Goal: Task Accomplishment & Management: Complete application form

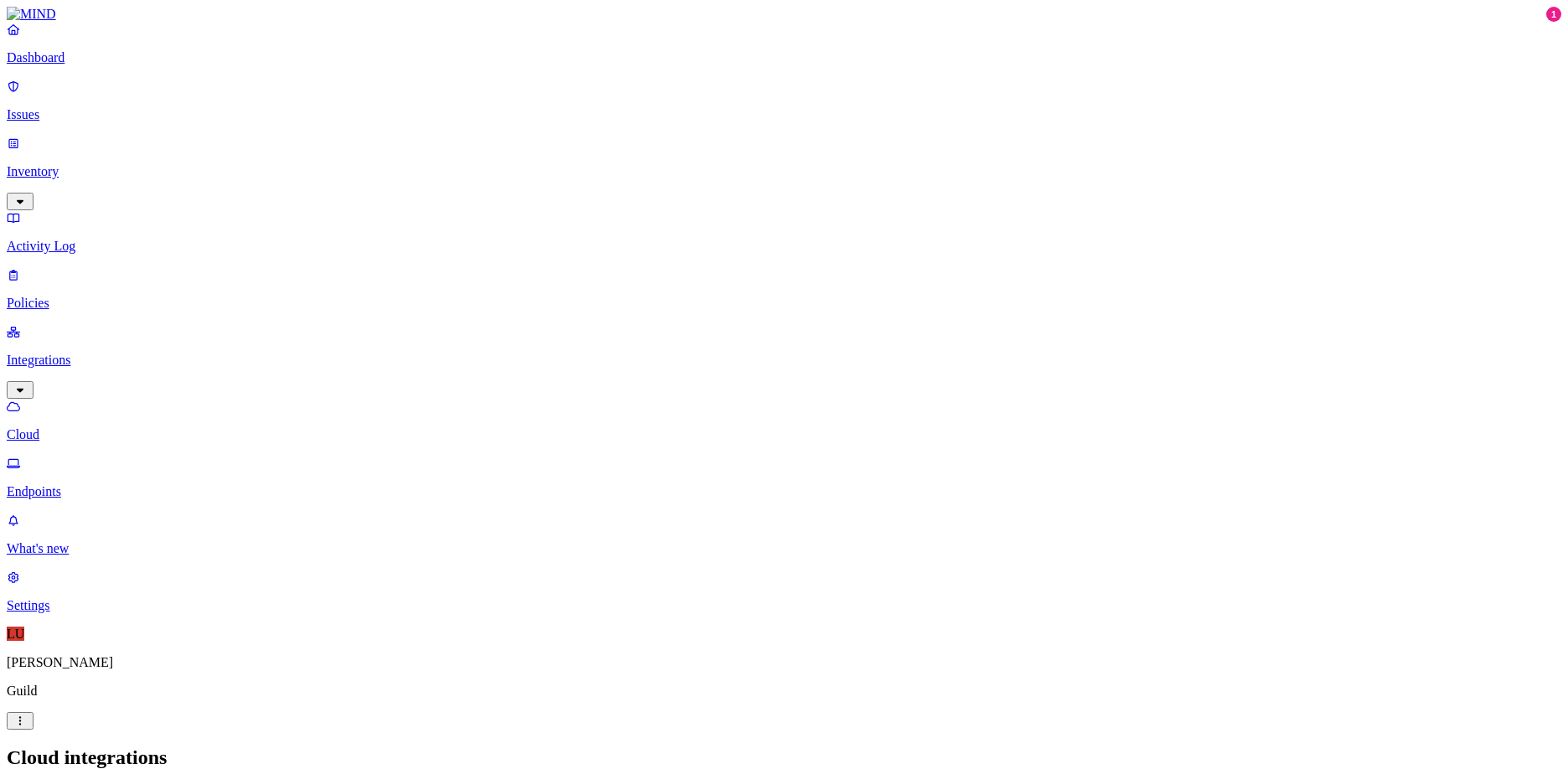
click at [86, 428] on p "Cloud" at bounding box center [784, 435] width 1555 height 15
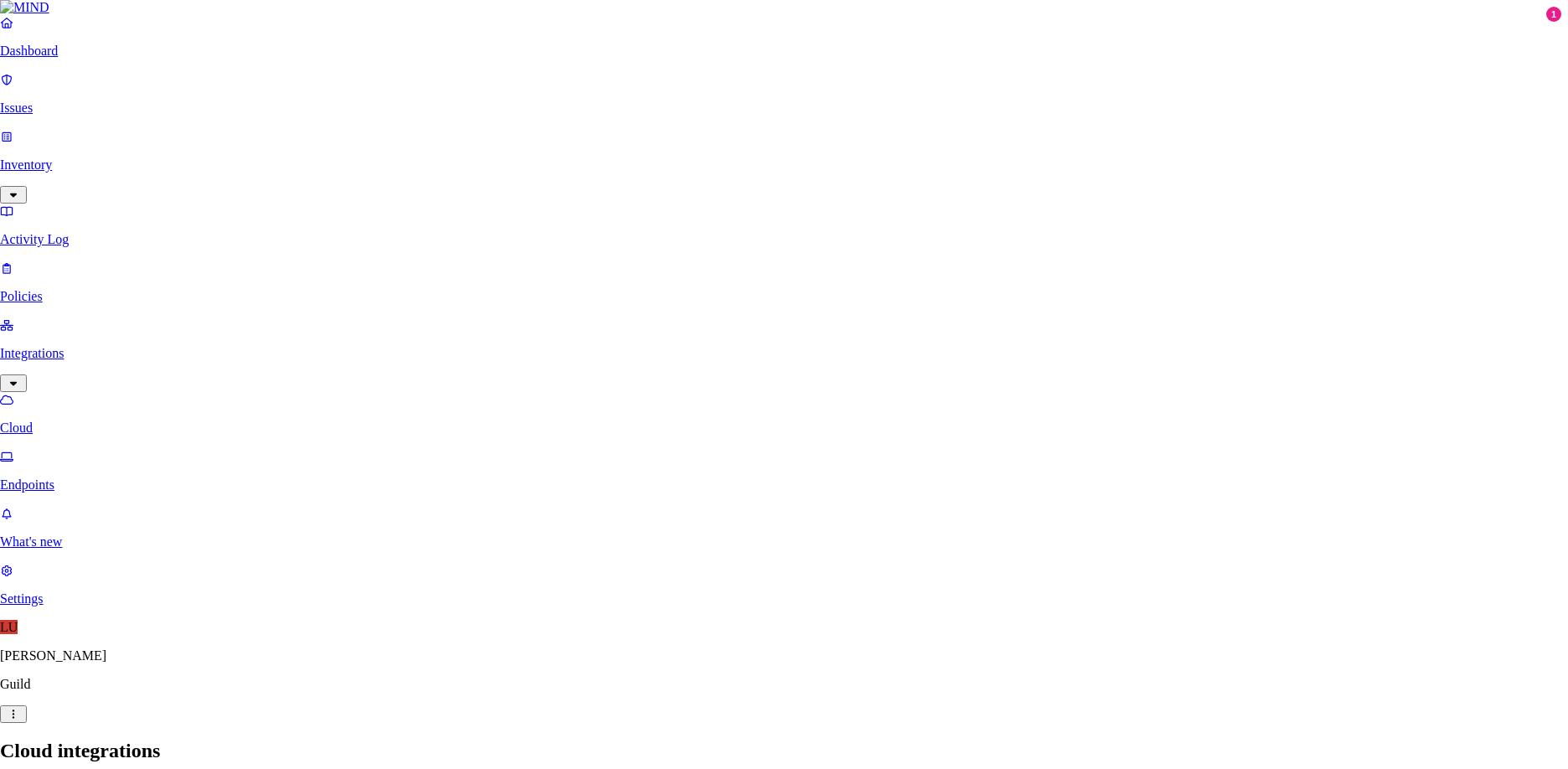
paste input "0oa1op8msw6ivvaUT358"
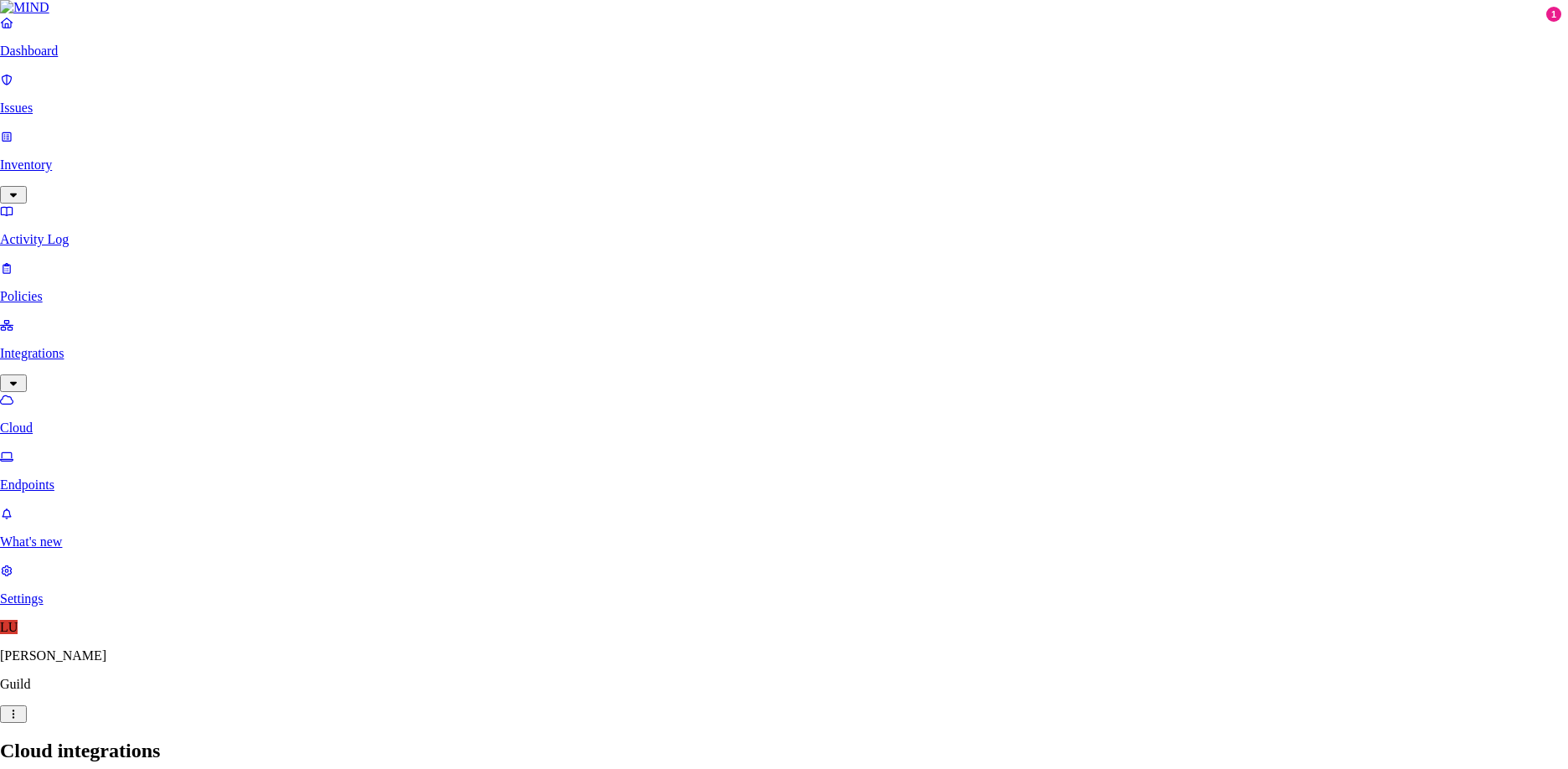
type input "Guild Okta Client ID"
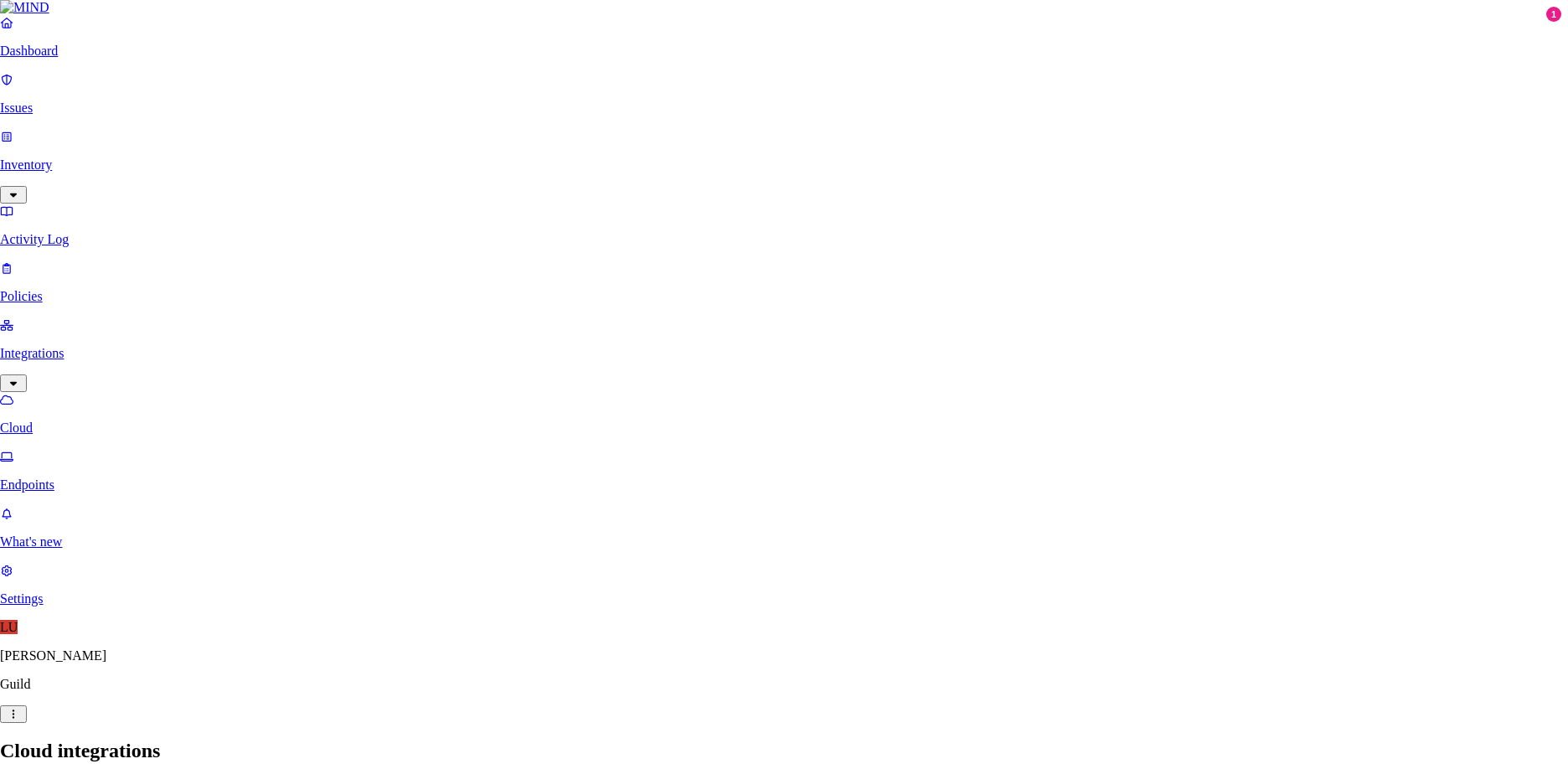
type input "g"
paste input "A Client Secret"
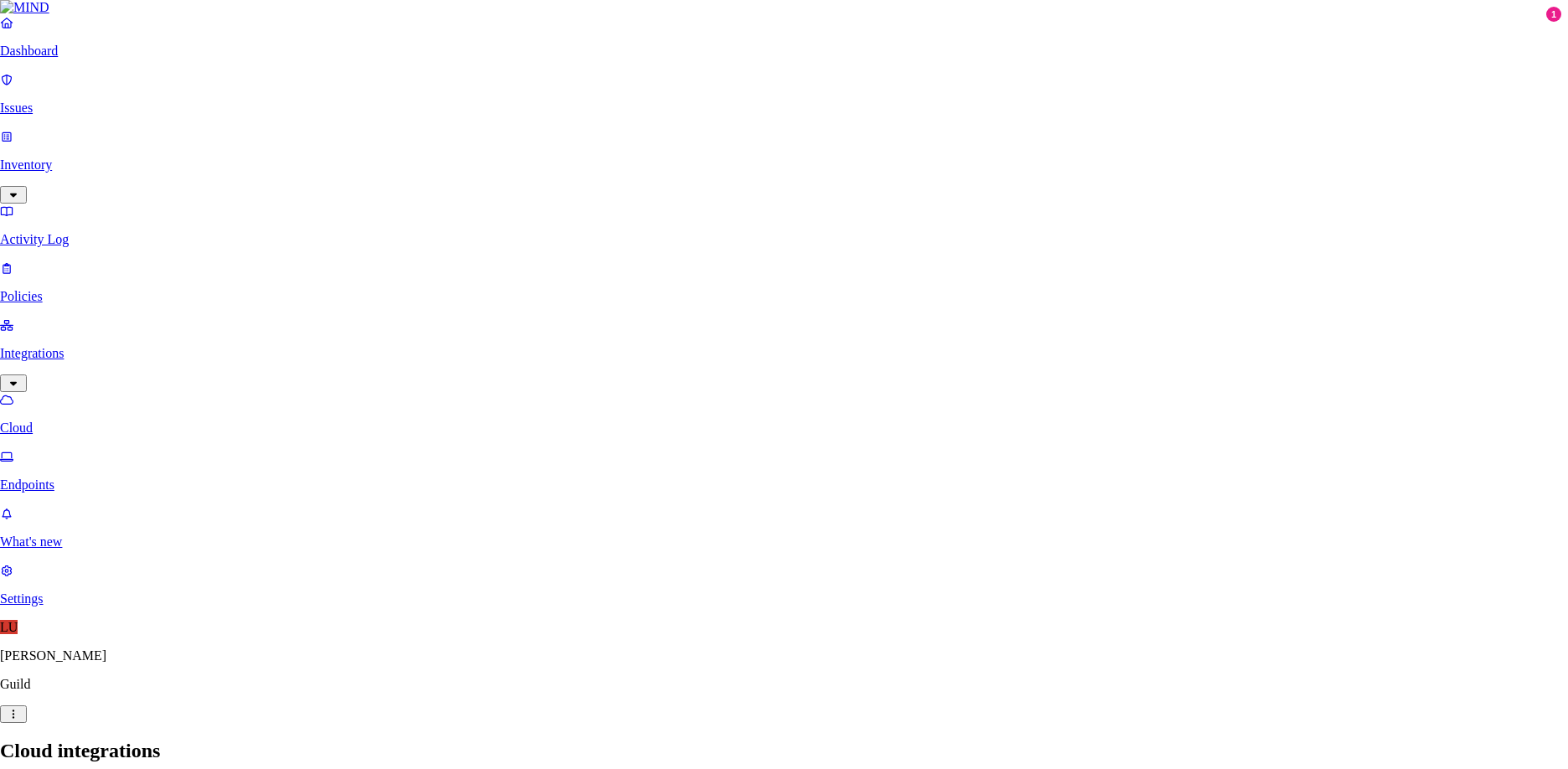
type input "Guild Okta Client Secret"
